Goal: Entertainment & Leisure: Browse casually

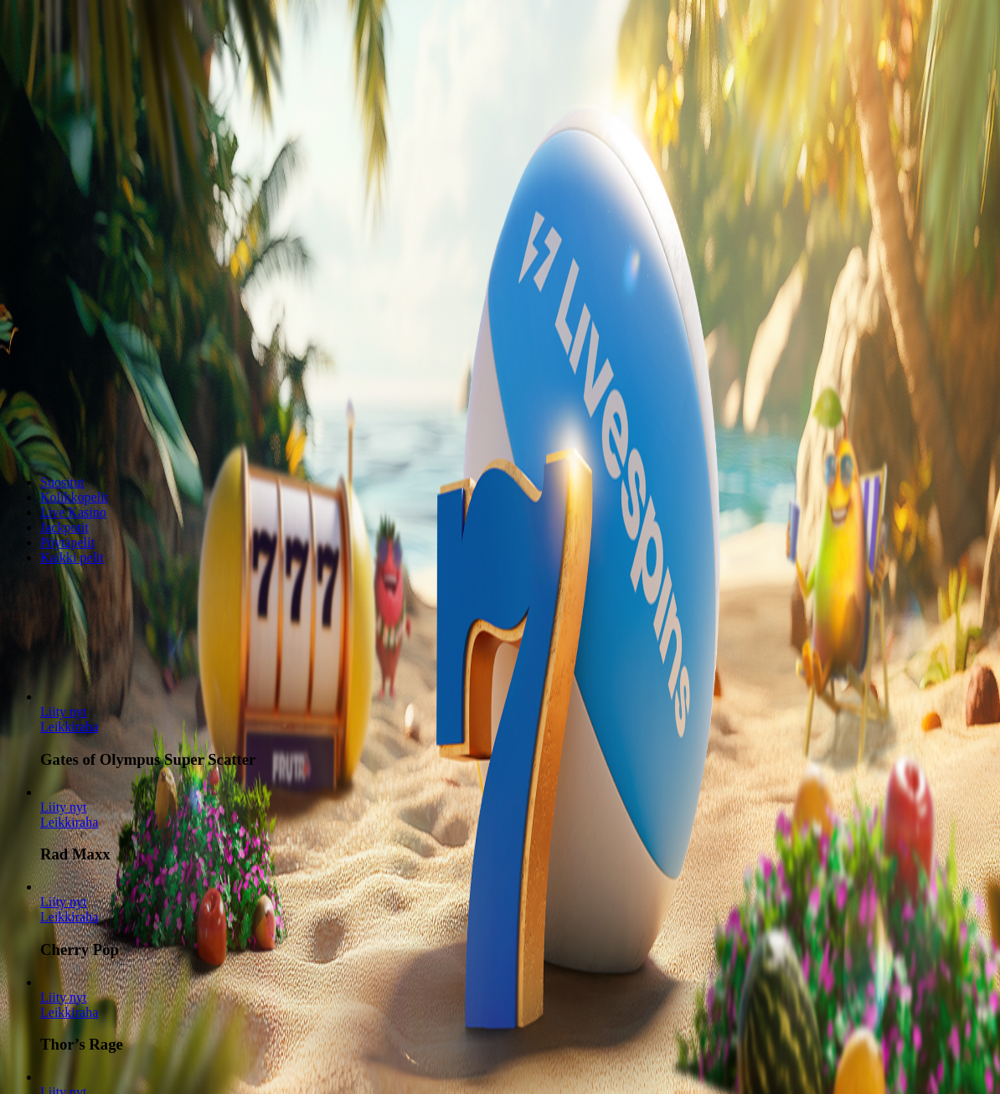
click at [95, 67] on span "Kirjaudu" at bounding box center [115, 60] width 41 height 13
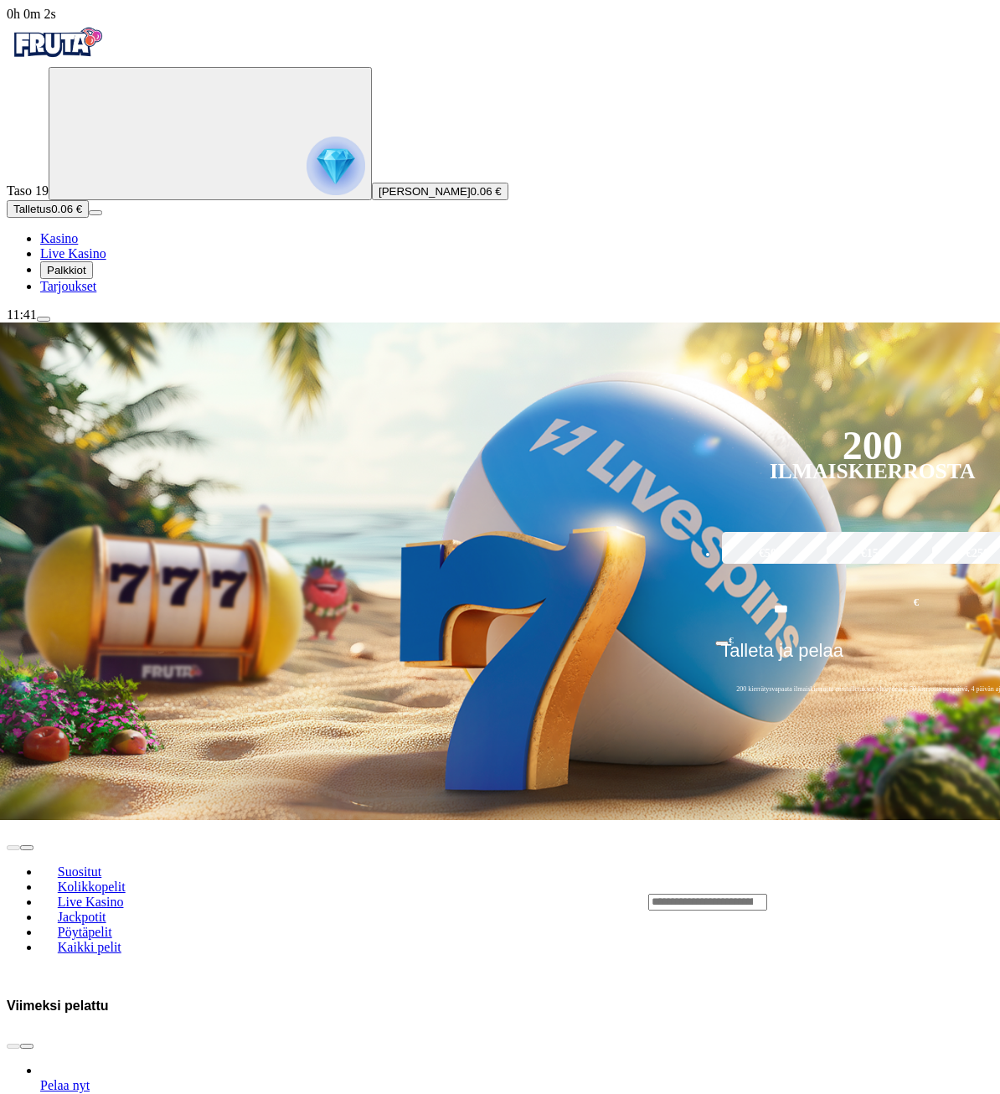
click at [86, 276] on span "Palkkiot" at bounding box center [66, 270] width 39 height 13
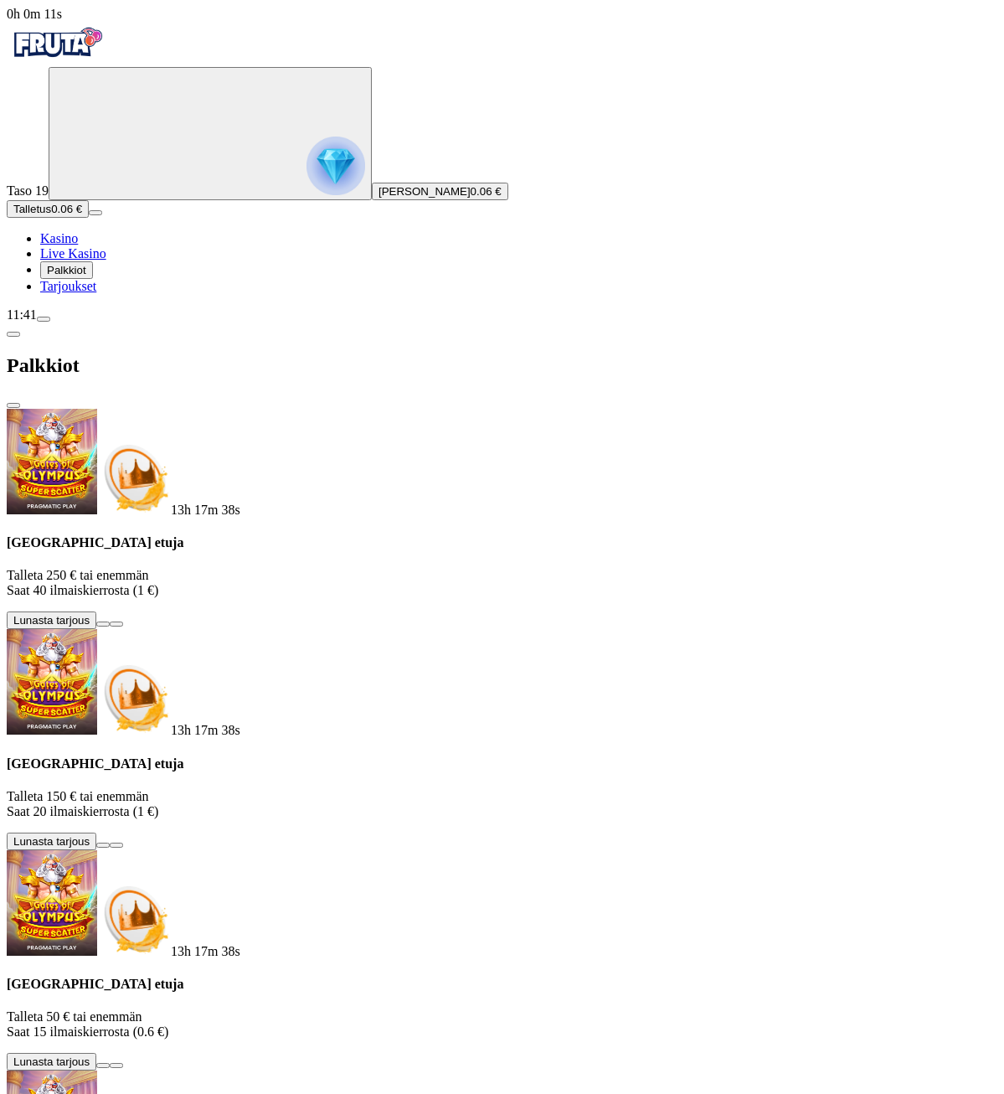
click at [110, 1063] on button at bounding box center [102, 1065] width 13 height 5
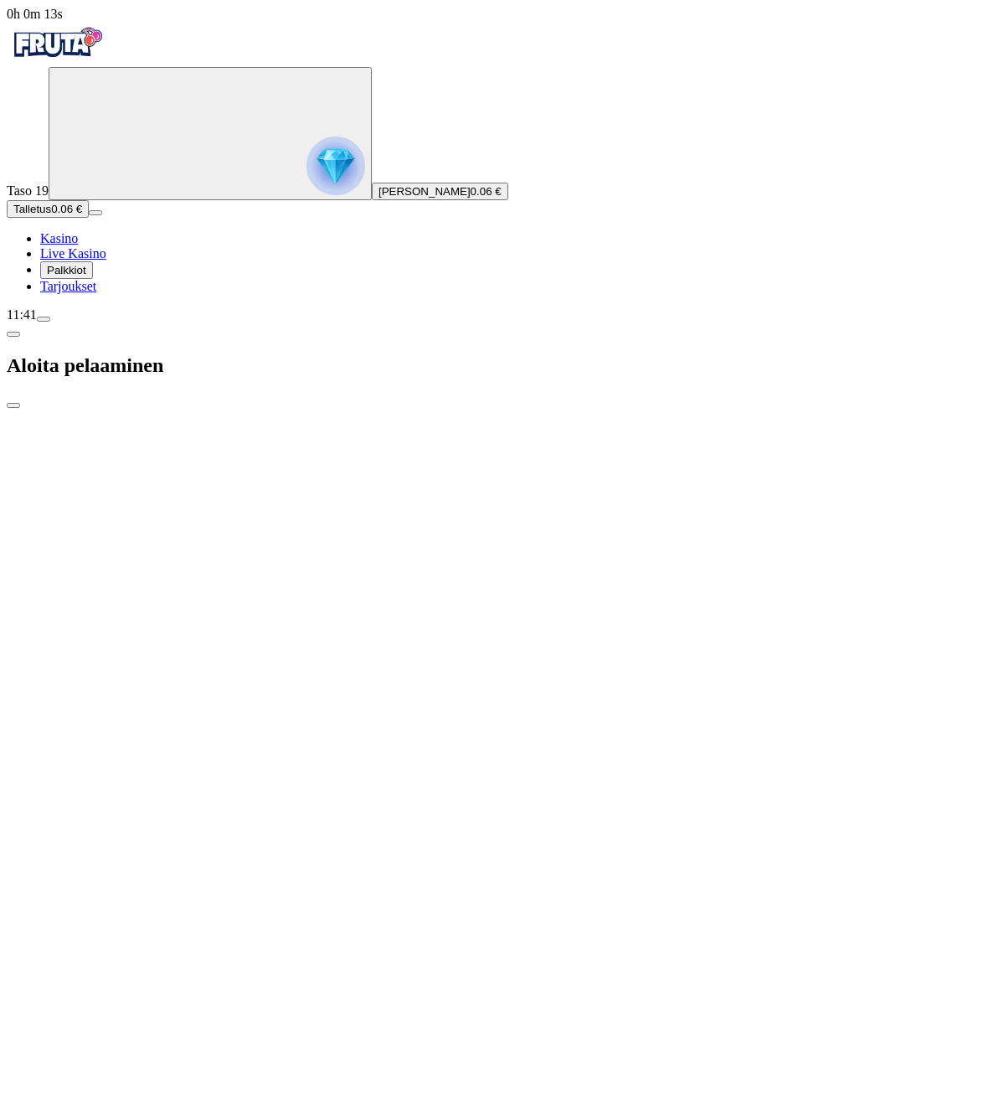
type input "**"
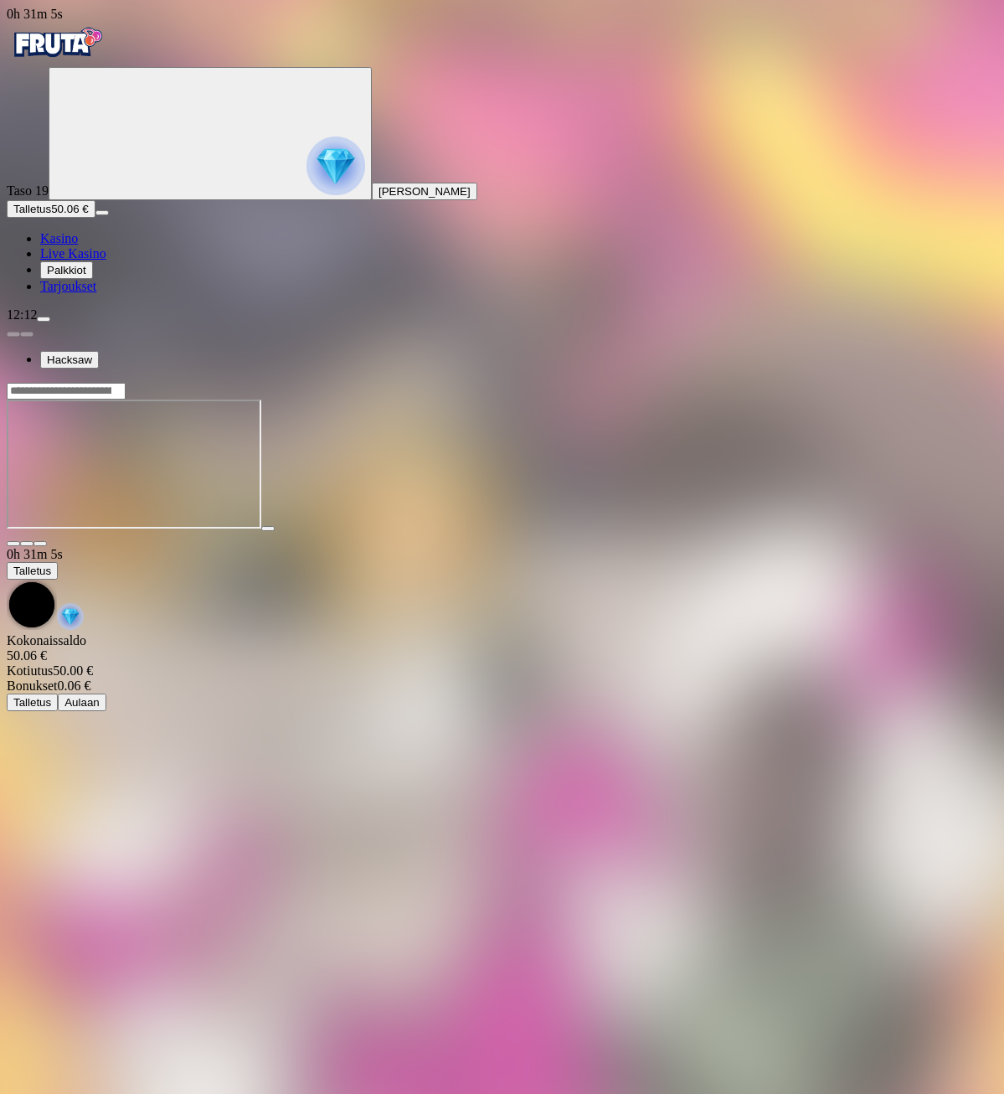
click at [86, 276] on span "Palkkiot" at bounding box center [66, 270] width 39 height 13
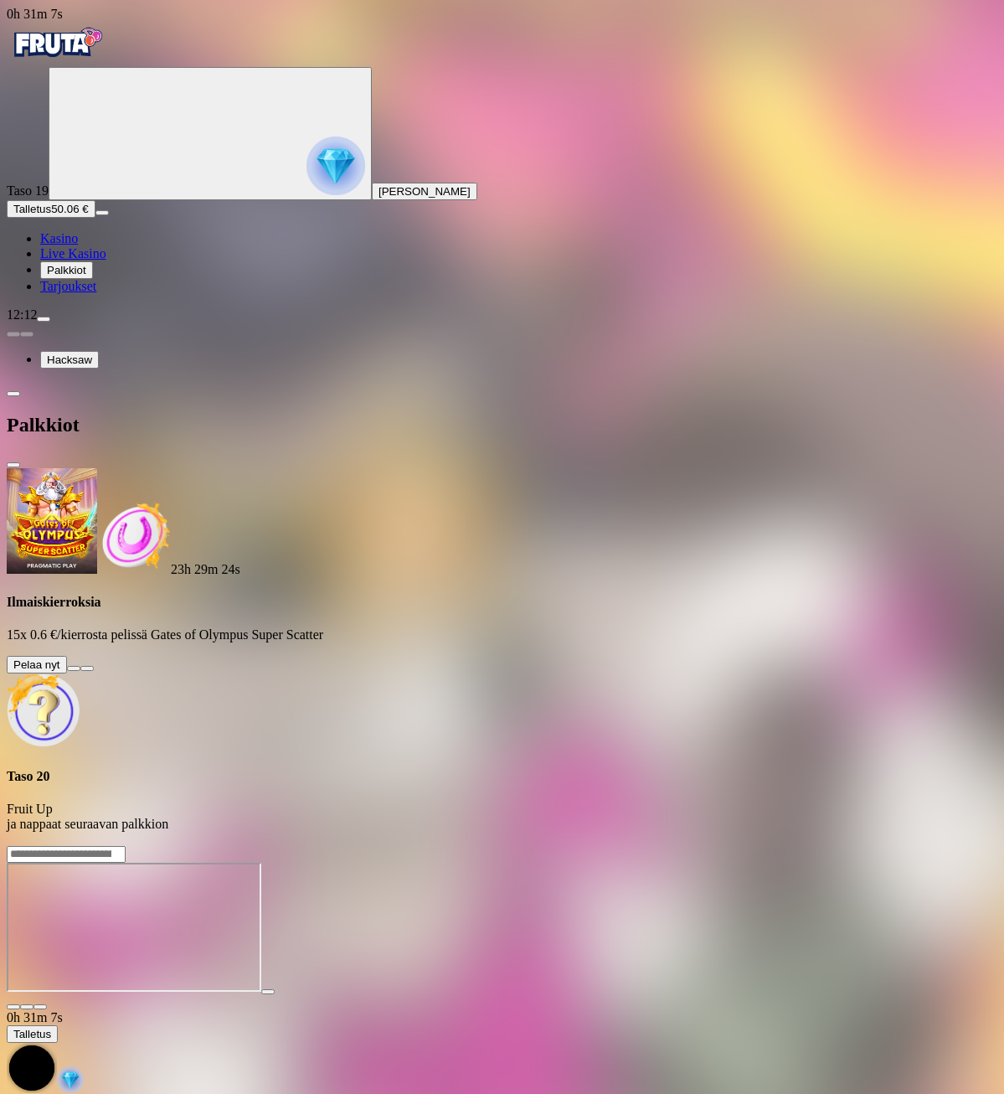
click at [80, 666] on button at bounding box center [73, 668] width 13 height 5
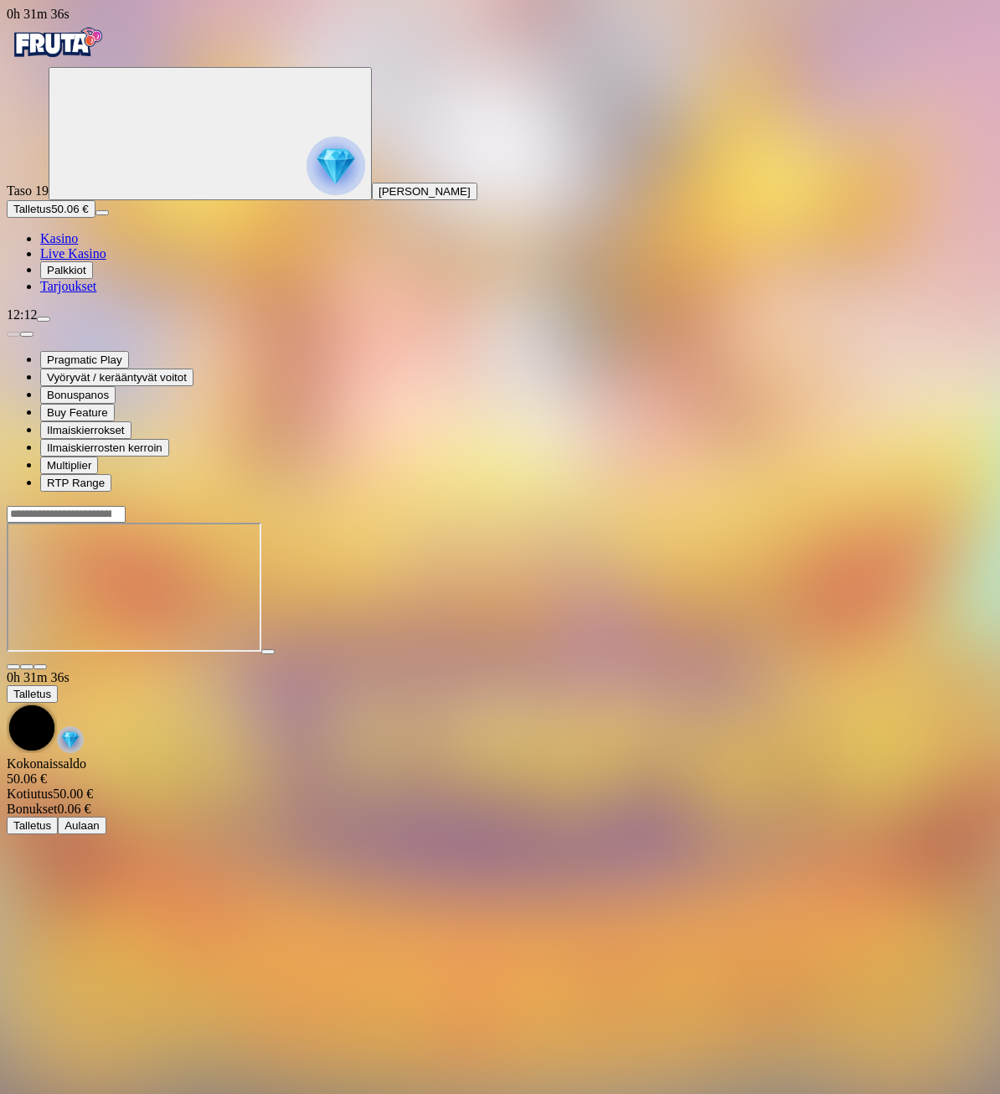
click at [80, 47] on img "Primary" at bounding box center [57, 43] width 101 height 42
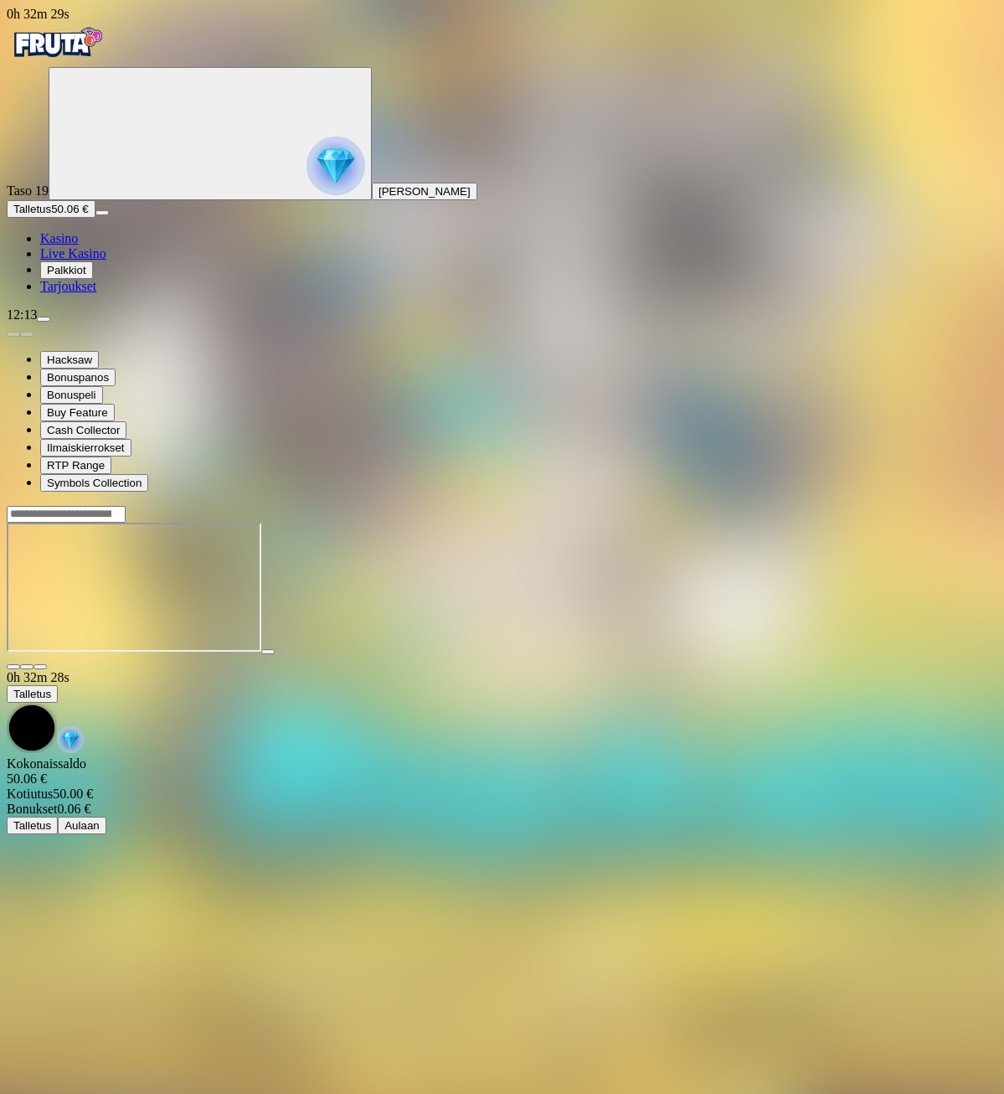
click at [724, 565] on main "0h 32m 28s Talletus Kokonaissaldo 50.06 € Kotiutus 50.00 € Bonukset 0.06 € Tall…" at bounding box center [502, 669] width 991 height 329
click at [86, 276] on span "Palkkiot" at bounding box center [66, 270] width 39 height 13
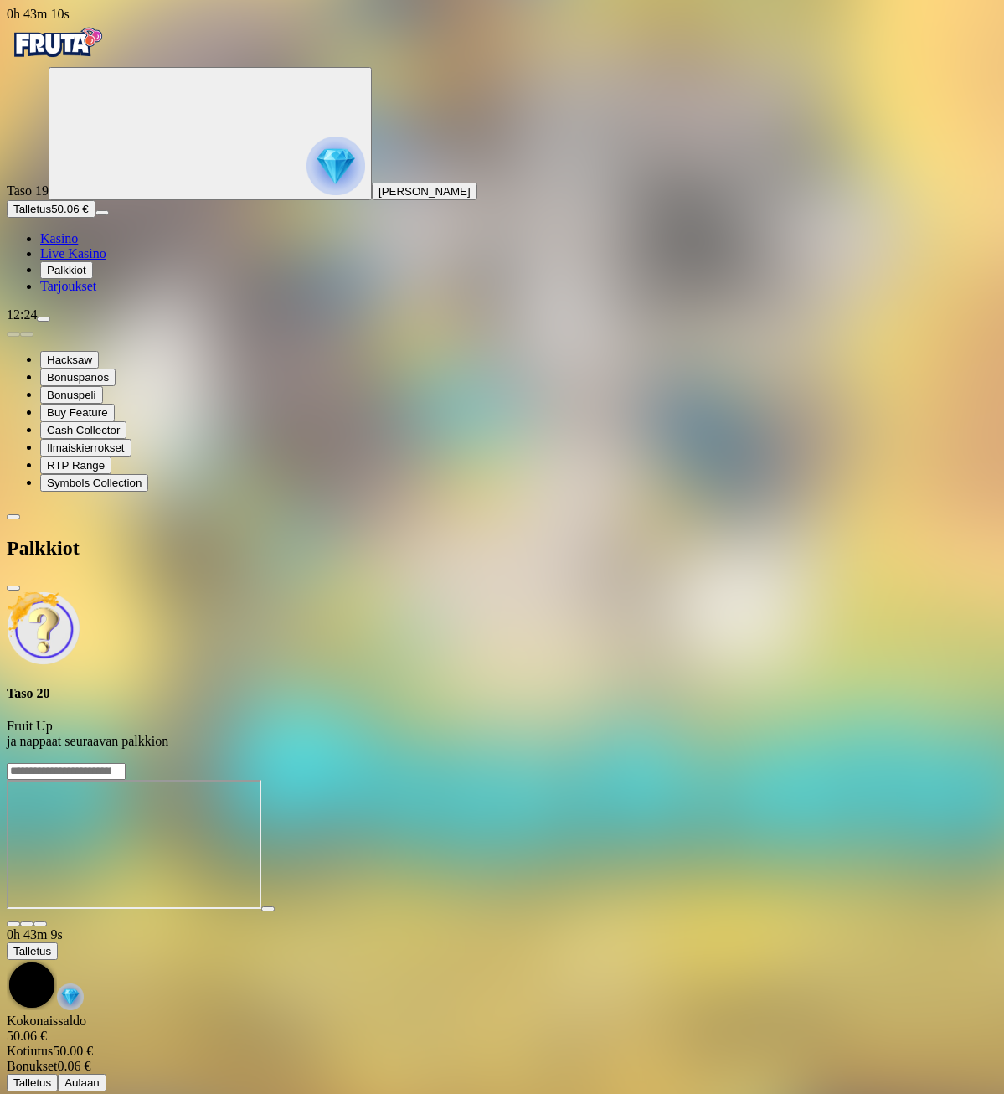
click at [92, 64] on img "Primary" at bounding box center [57, 43] width 101 height 42
